Goal: Task Accomplishment & Management: Complete application form

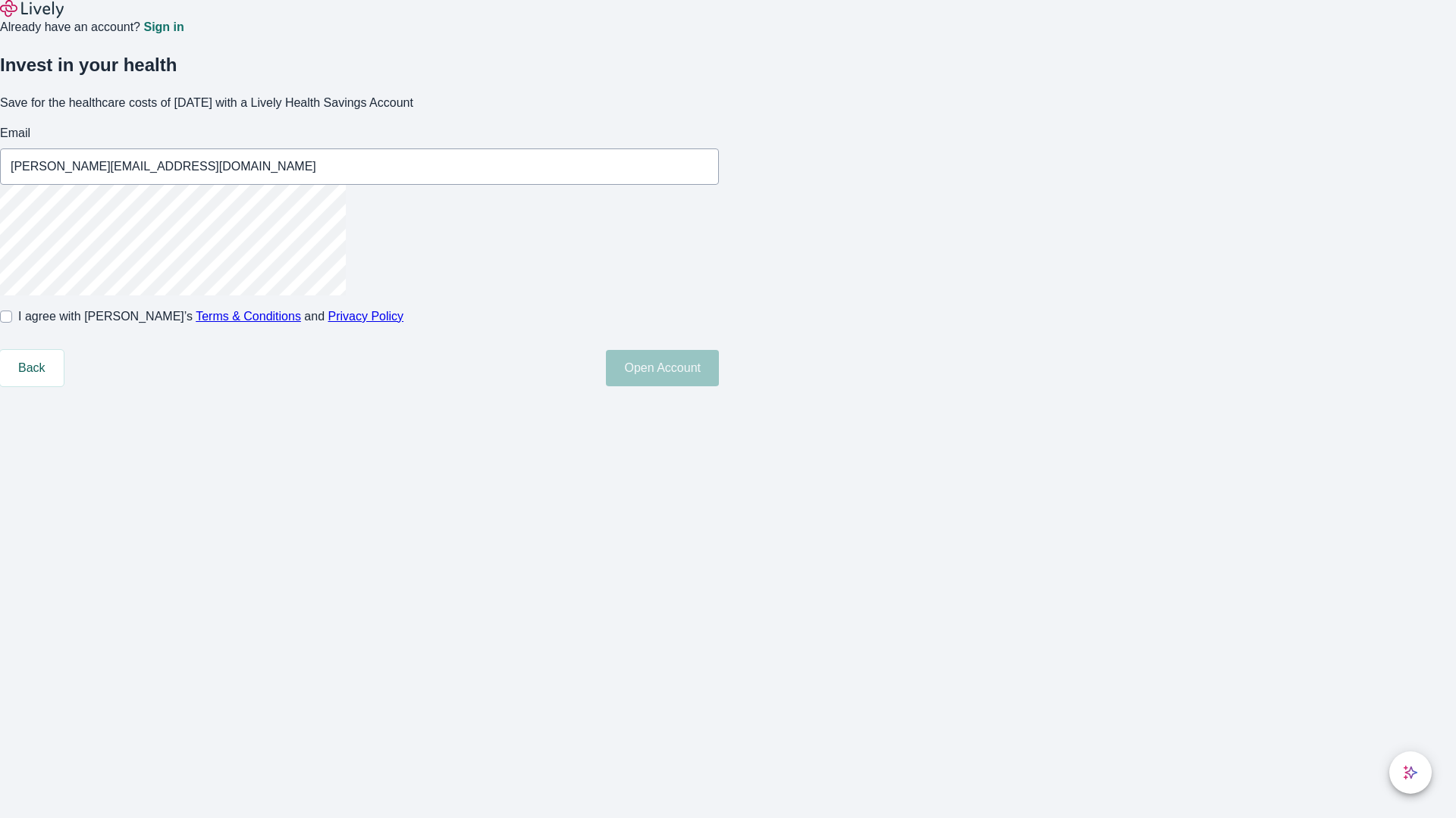
click at [12, 323] on input "I agree with Lively’s Terms & Conditions and Privacy Policy" at bounding box center [6, 316] width 12 height 12
checkbox input "true"
click at [719, 386] on button "Open Account" at bounding box center [662, 368] width 113 height 37
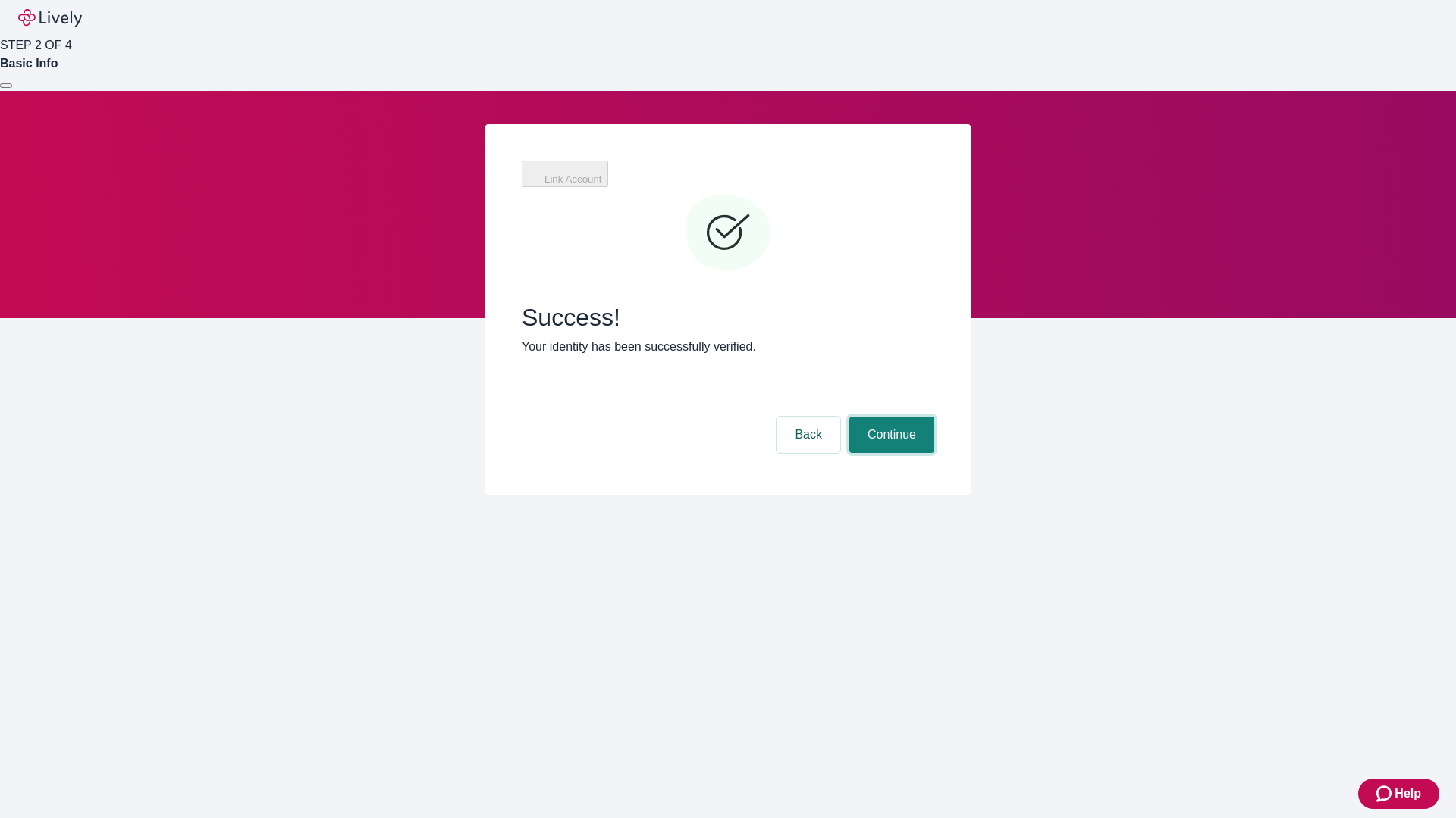
click at [889, 417] on button "Continue" at bounding box center [892, 435] width 85 height 37
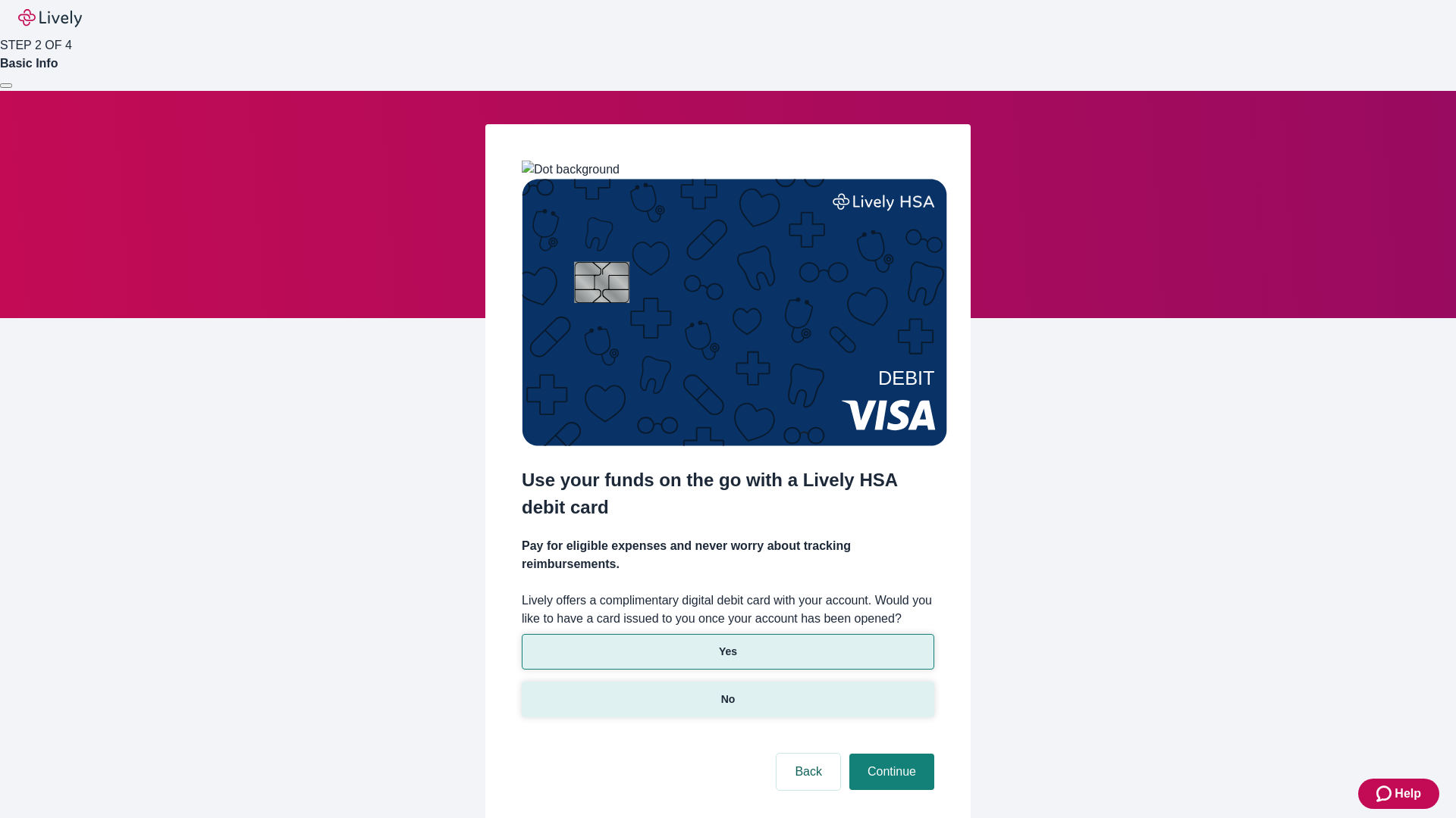
click at [727, 692] on p "No" at bounding box center [728, 700] width 15 height 16
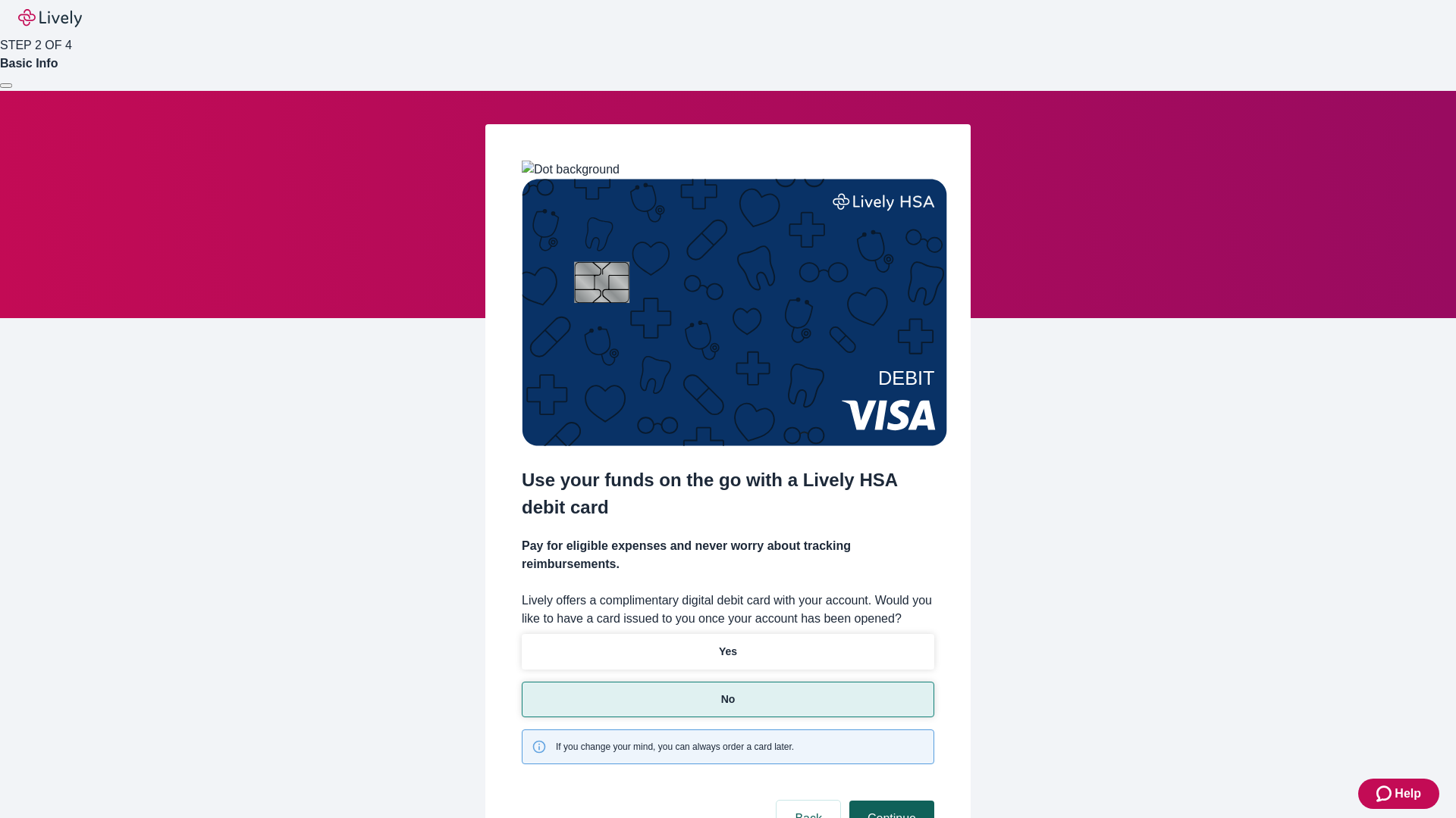
click at [889, 801] on button "Continue" at bounding box center [892, 819] width 85 height 37
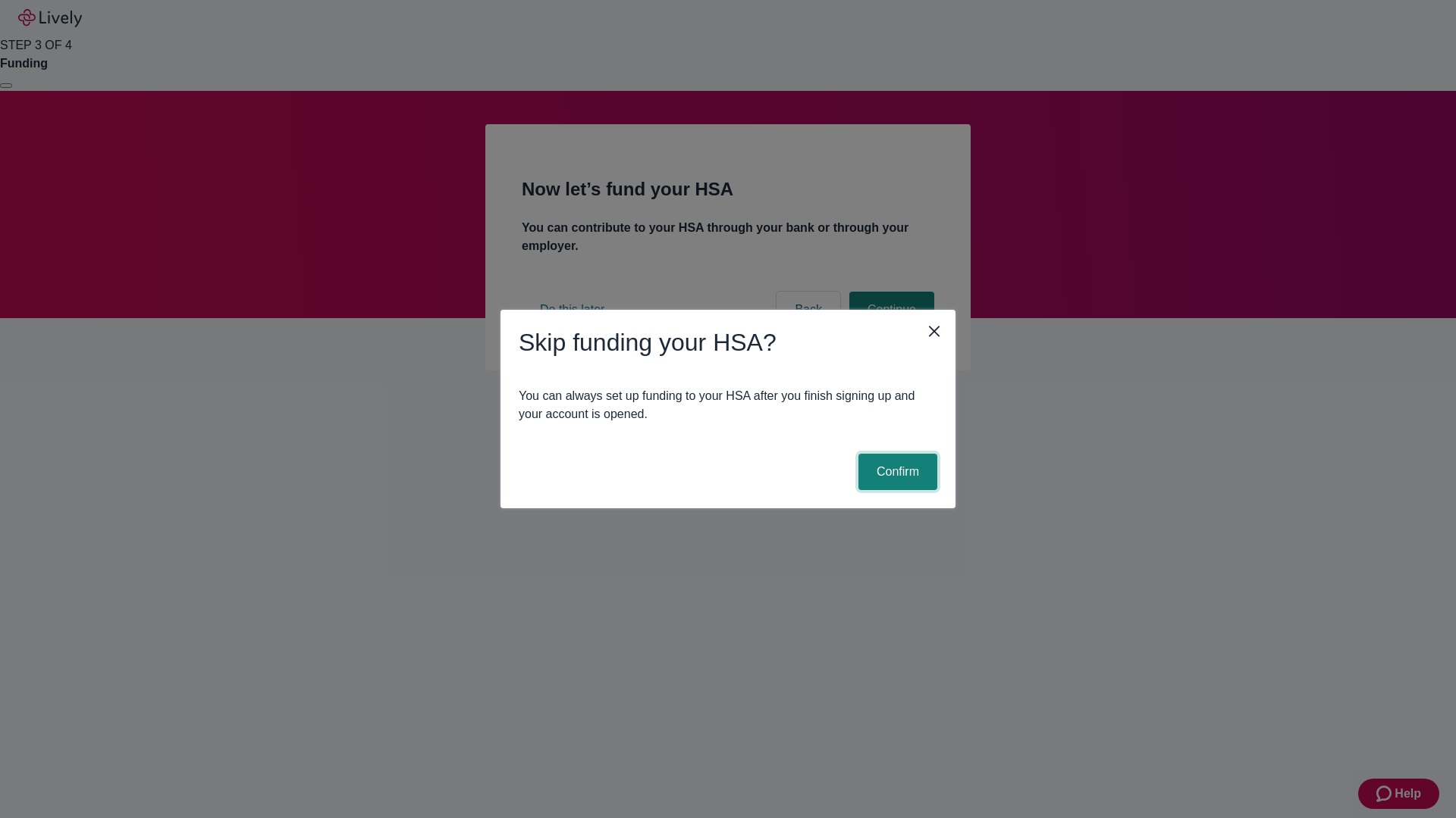
click at [895, 472] on button "Confirm" at bounding box center [898, 472] width 79 height 37
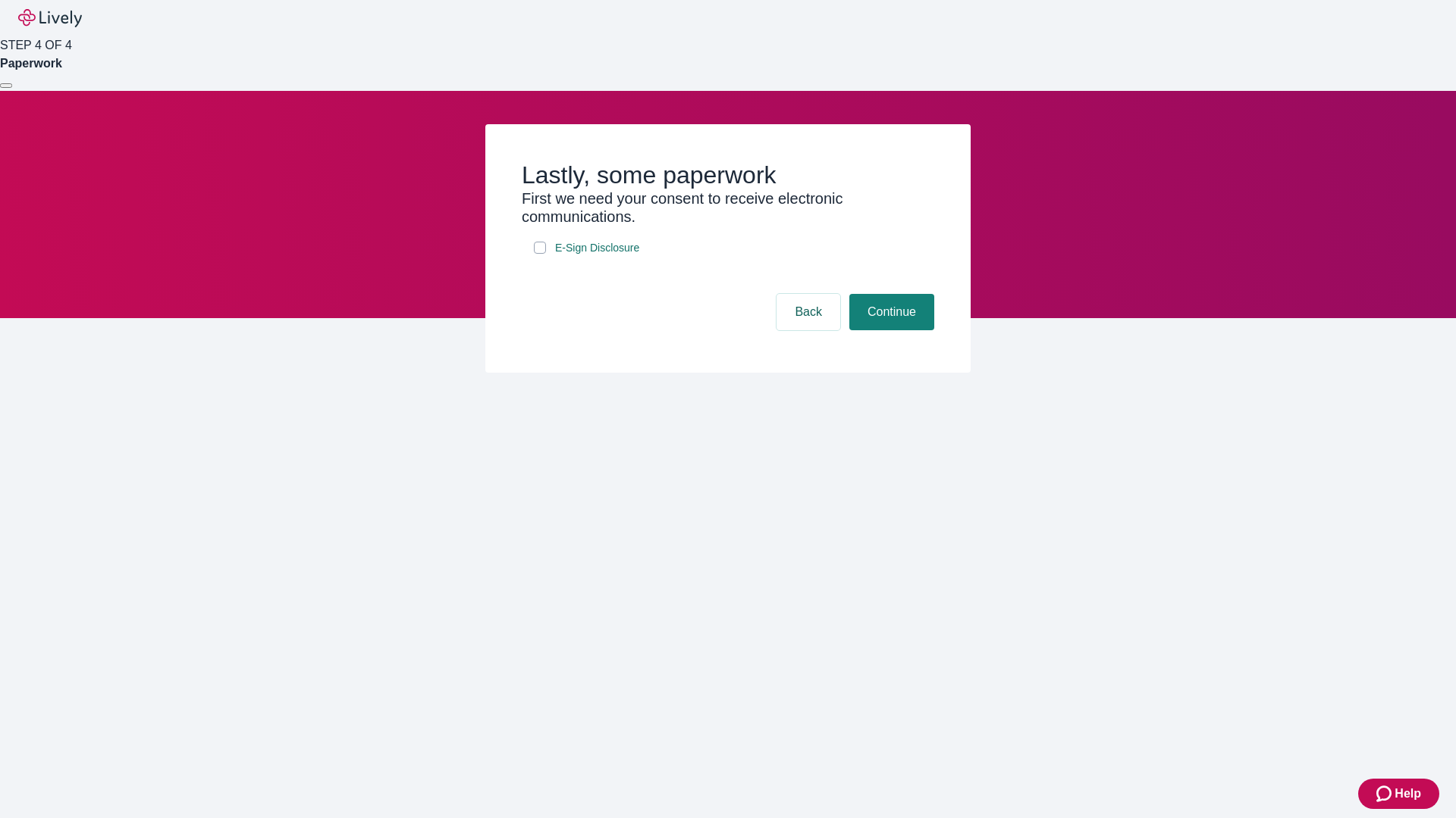
click at [540, 254] on input "E-Sign Disclosure" at bounding box center [540, 248] width 12 height 12
checkbox input "true"
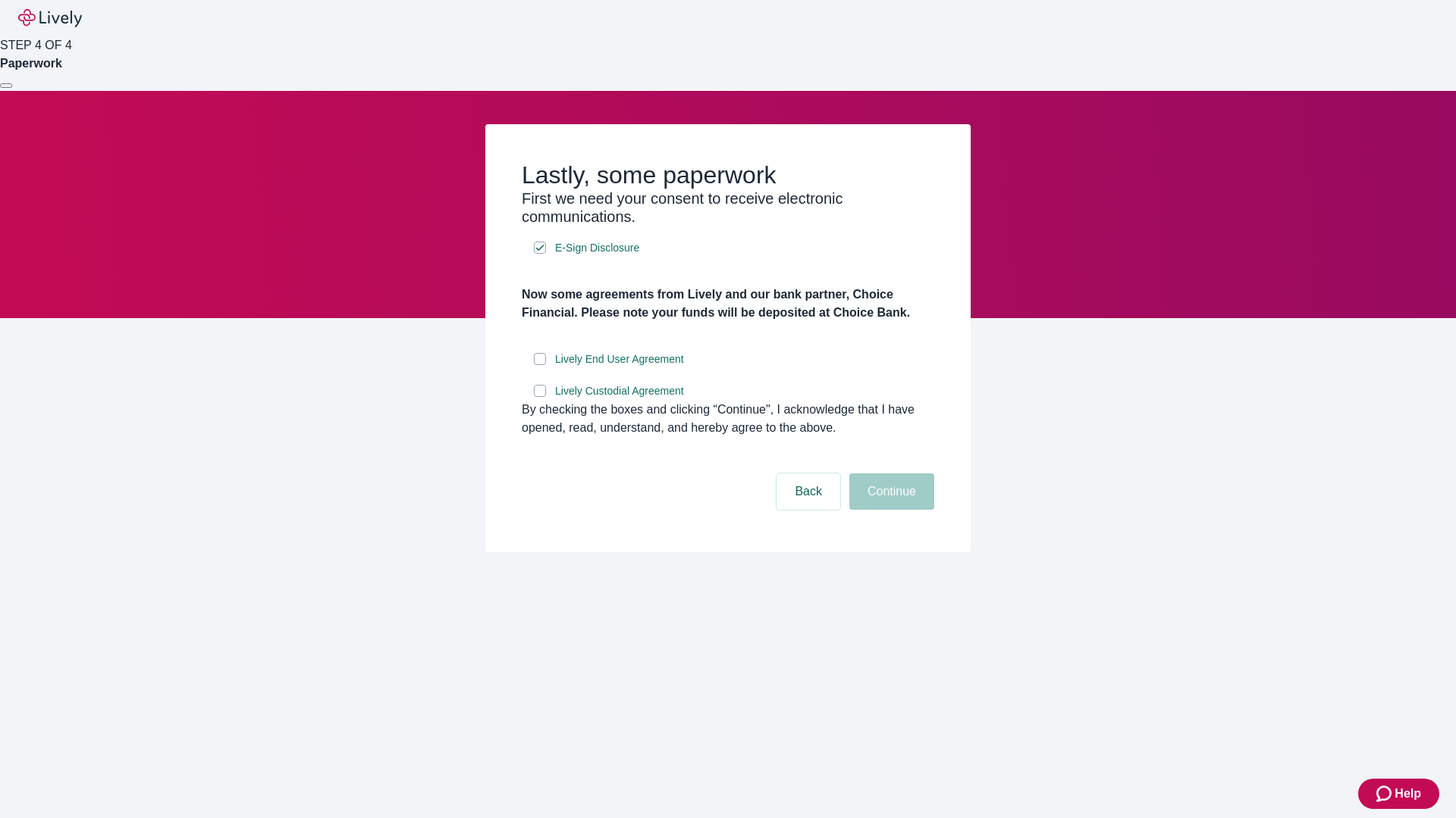
click at [540, 365] on input "Lively End User Agreement" at bounding box center [540, 358] width 12 height 12
checkbox input "true"
click at [540, 397] on input "Lively Custodial Agreement" at bounding box center [540, 390] width 12 height 12
checkbox input "true"
click at [889, 510] on button "Continue" at bounding box center [892, 491] width 85 height 37
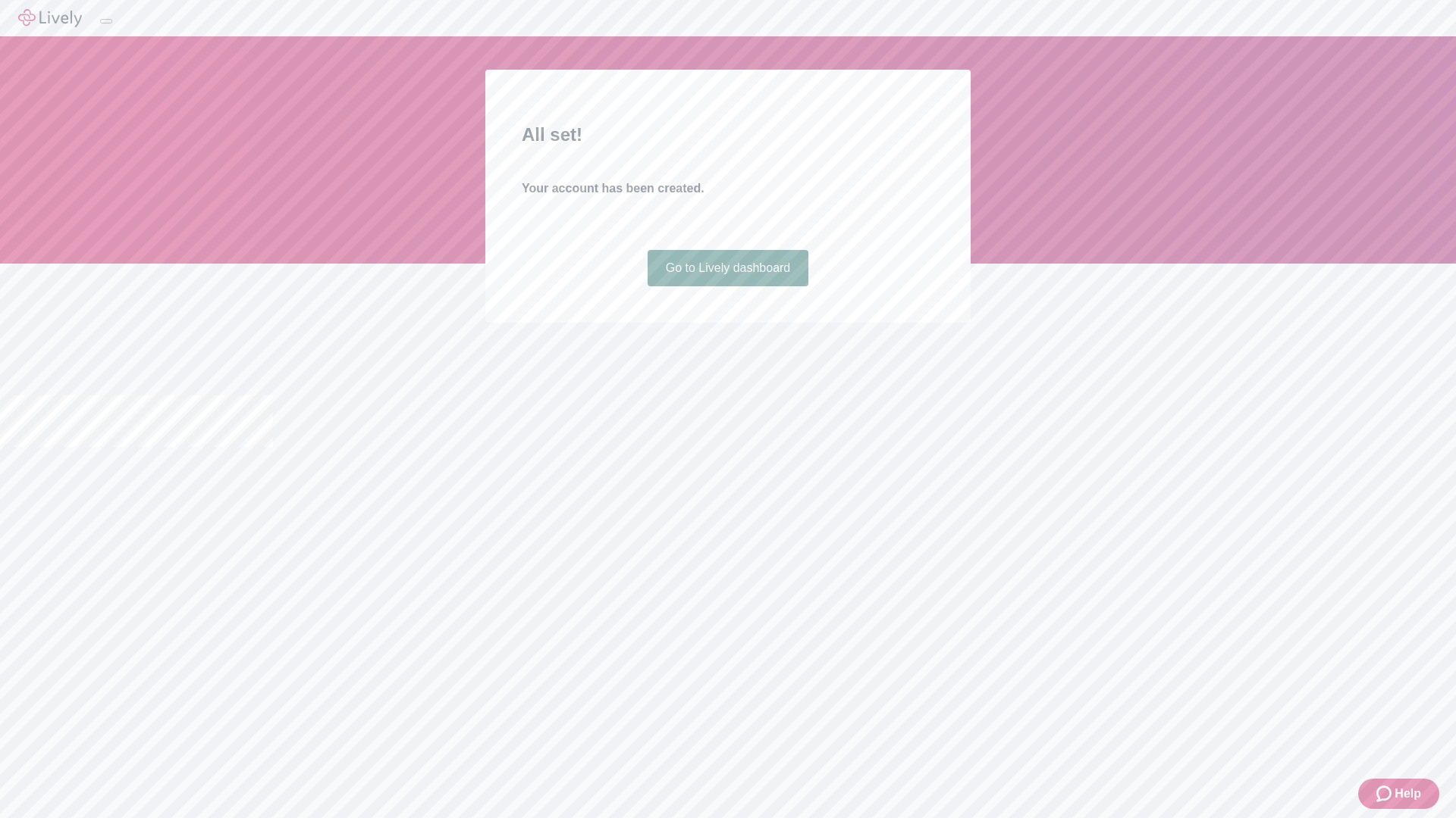
click at [727, 287] on link "Go to Lively dashboard" at bounding box center [728, 268] width 161 height 37
